Goal: Information Seeking & Learning: Check status

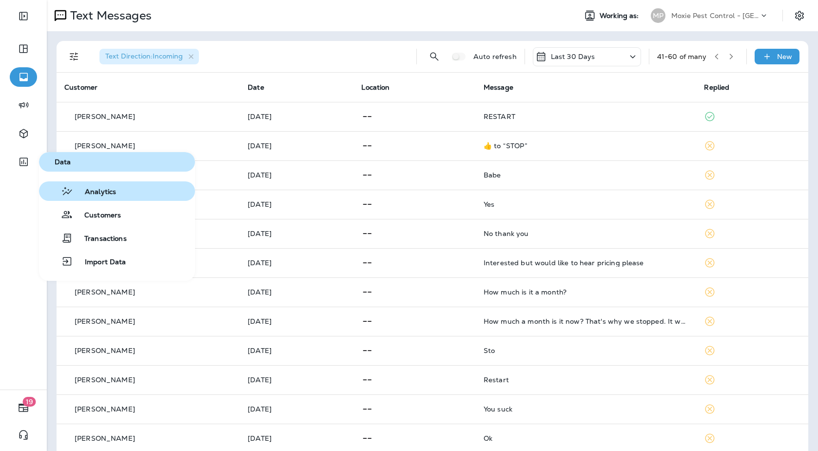
click at [95, 198] on button "Analytics" at bounding box center [117, 191] width 156 height 20
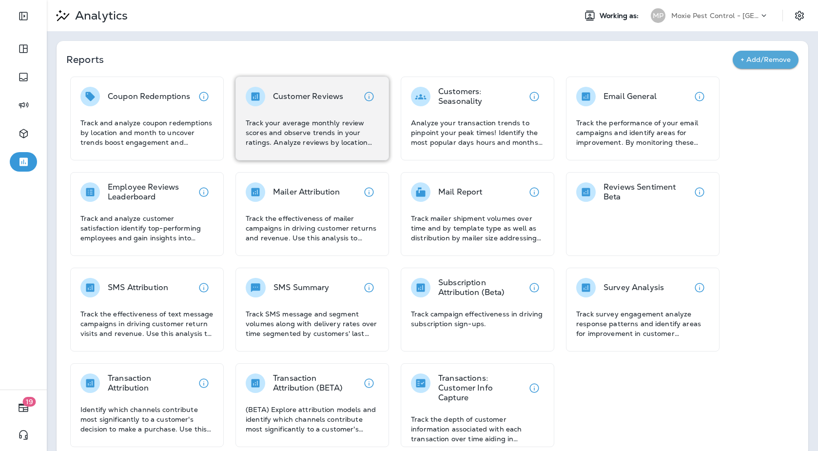
click at [338, 81] on div "Customer Reviews Track your average monthly review scores and observe trends in…" at bounding box center [313, 119] width 154 height 84
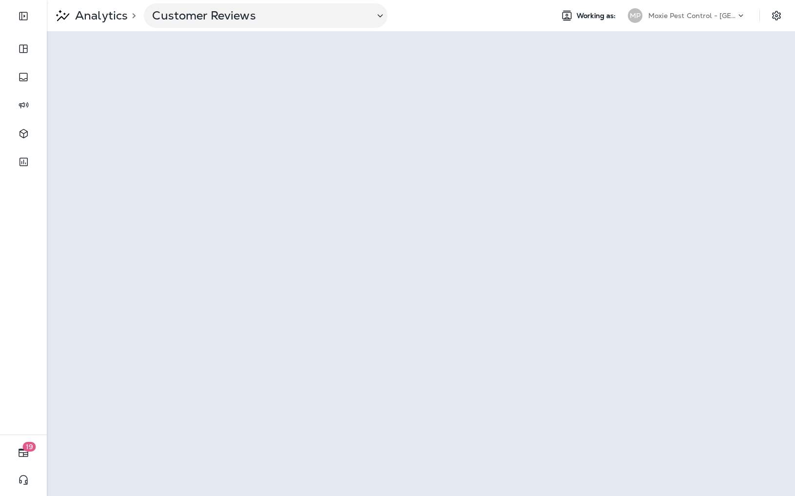
click at [693, 10] on div "Moxie Pest Control - [GEOGRAPHIC_DATA]" at bounding box center [693, 15] width 88 height 15
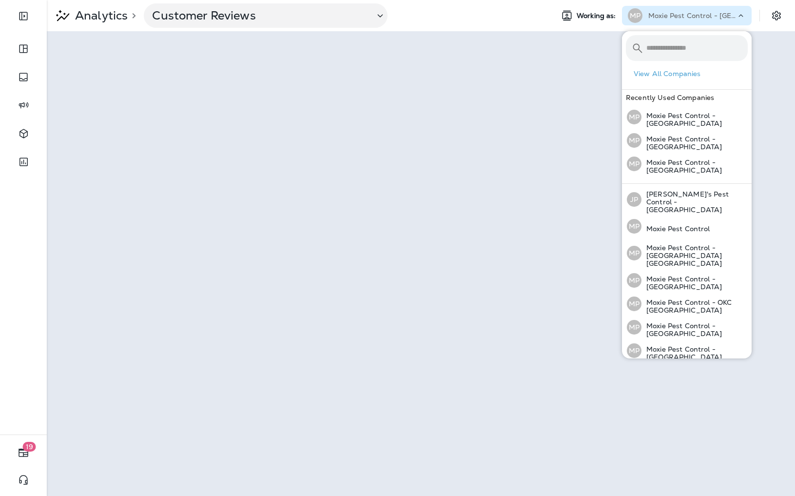
click at [744, 16] on icon at bounding box center [741, 16] width 10 height 10
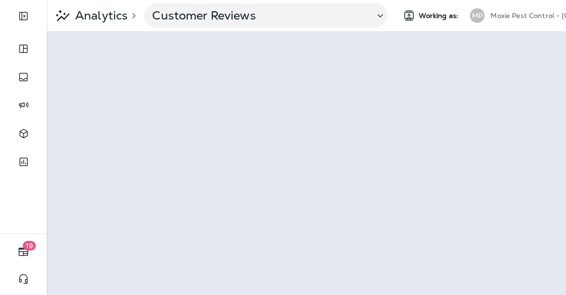
drag, startPoint x: 504, startPoint y: 15, endPoint x: 499, endPoint y: 16, distance: 4.9
click at [504, 15] on p "Moxie Pest Control - [GEOGRAPHIC_DATA]" at bounding box center [535, 16] width 88 height 8
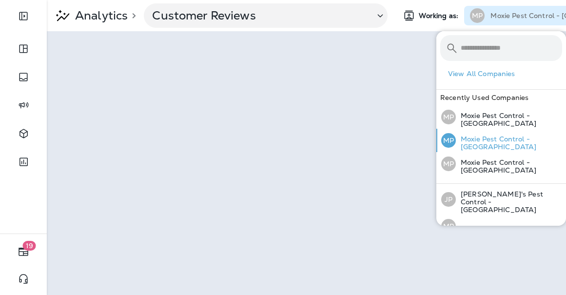
click at [504, 136] on p "Moxie Pest Control - OC Riverside" at bounding box center [509, 143] width 106 height 16
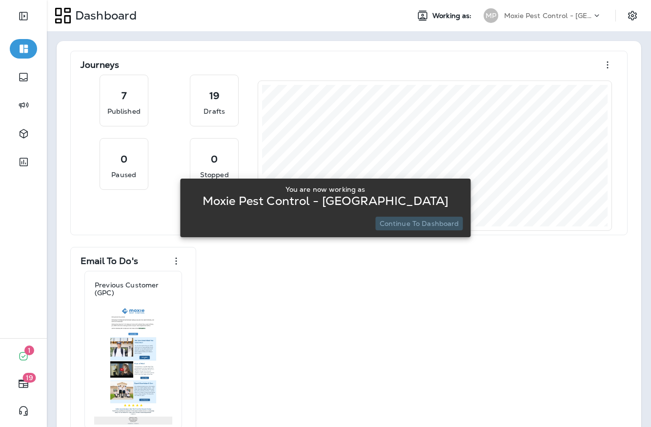
click at [439, 227] on p "Continue to Dashboard" at bounding box center [418, 223] width 79 height 8
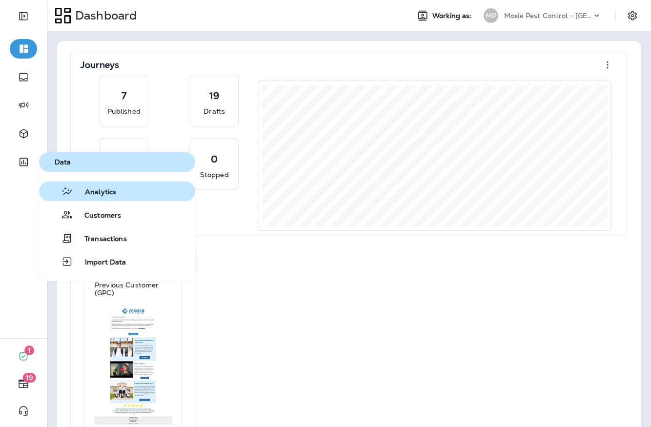
click at [99, 188] on span "Analytics" at bounding box center [94, 192] width 43 height 9
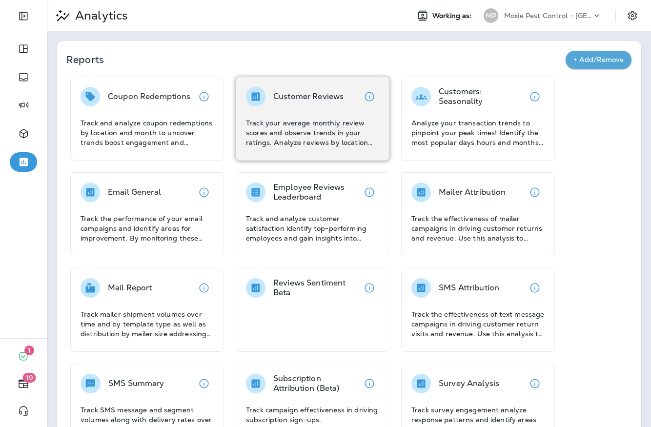
click at [305, 118] on p "Track your average monthly review scores and observe trends in your ratings. An…" at bounding box center [312, 132] width 133 height 29
